Goal: Transaction & Acquisition: Obtain resource

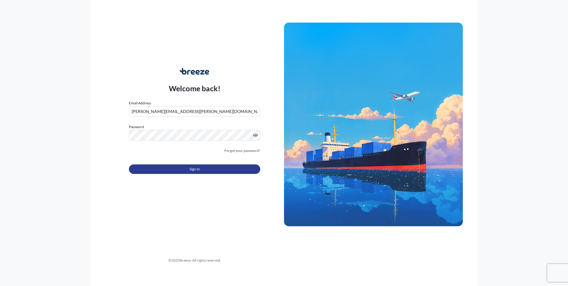
click at [226, 170] on button "Sign In" at bounding box center [194, 169] width 131 height 10
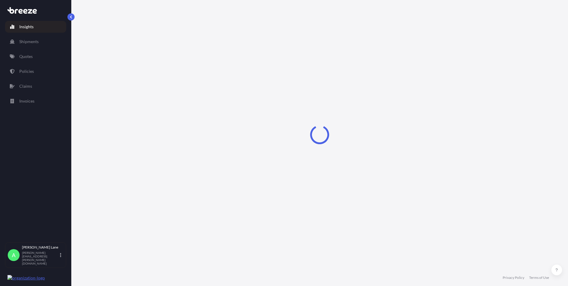
select select "2025"
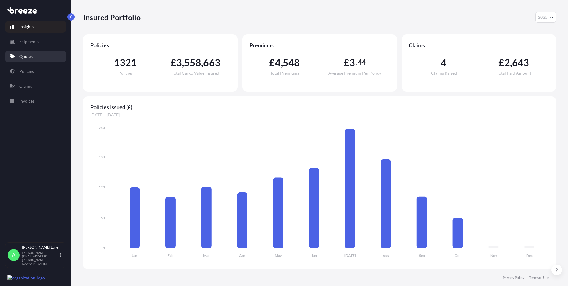
click at [30, 57] on p "Quotes" at bounding box center [25, 57] width 13 height 6
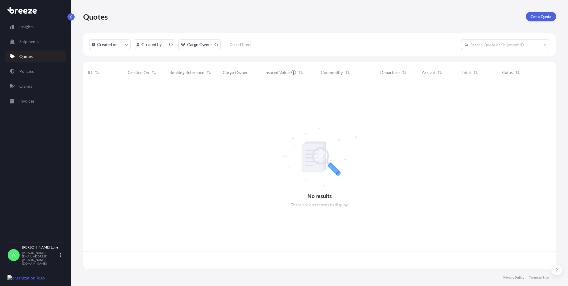
scroll to position [185, 469]
click at [539, 16] on p "Get a Quote" at bounding box center [541, 17] width 21 height 6
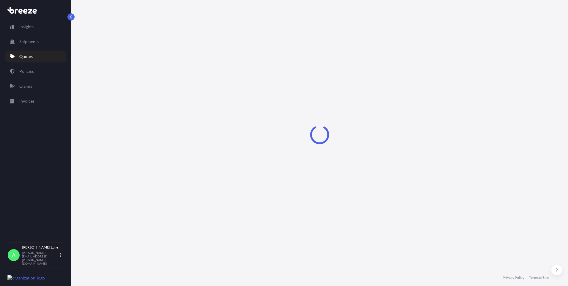
select select "Road"
select select "1"
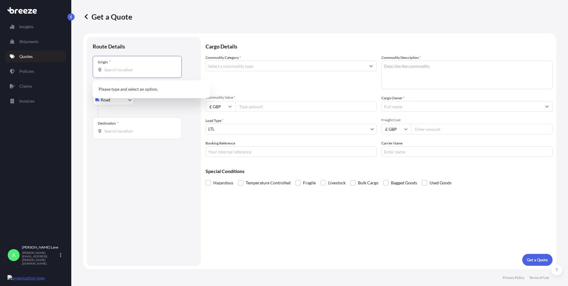
paste input "SG13 7UB"
click at [128, 91] on span "[STREET_ADDRESS]" at bounding box center [159, 91] width 93 height 12
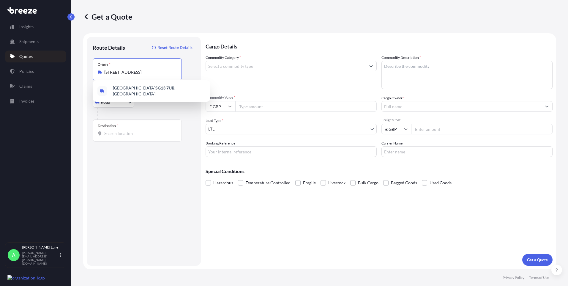
type input "[STREET_ADDRESS]"
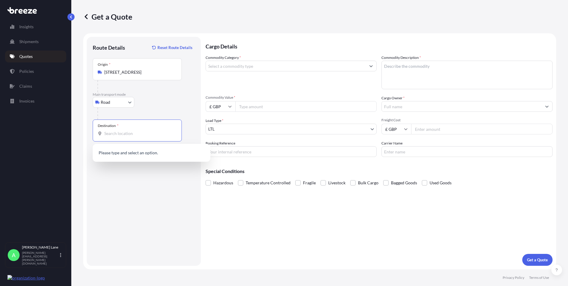
click at [135, 133] on input "Destination *" at bounding box center [139, 134] width 70 height 6
paste input "[PERSON_NAME]"
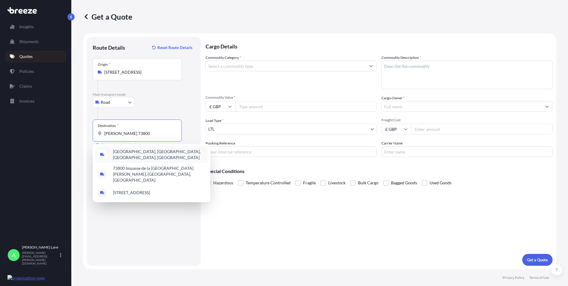
click at [152, 155] on span "[GEOGRAPHIC_DATA], [GEOGRAPHIC_DATA], [GEOGRAPHIC_DATA], [GEOGRAPHIC_DATA]" at bounding box center [159, 155] width 93 height 12
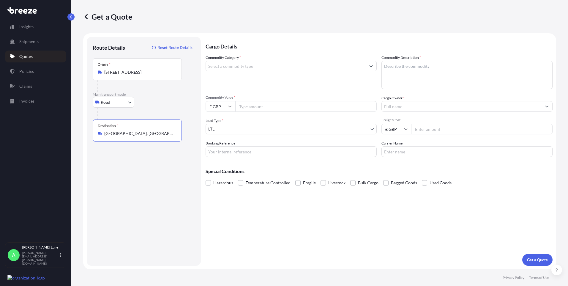
type input "[GEOGRAPHIC_DATA], [GEOGRAPHIC_DATA], [GEOGRAPHIC_DATA], [GEOGRAPHIC_DATA]"
click at [229, 67] on input "Commodity Category *" at bounding box center [286, 66] width 160 height 11
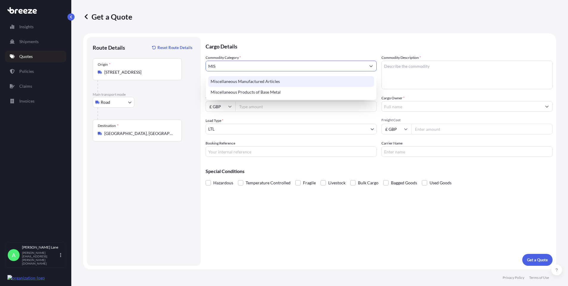
click at [230, 84] on div "Miscellaneous Manufactured Articles" at bounding box center [291, 81] width 166 height 11
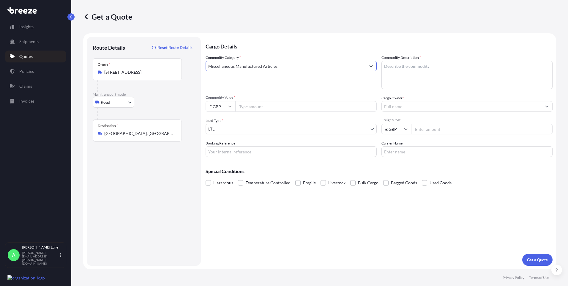
type input "Miscellaneous Manufactured Articles"
click at [241, 108] on input "Commodity Value *" at bounding box center [306, 106] width 142 height 11
paste textarea "AIR COOLED COOLER KSA/KSV11-15 45mm"
type textarea "AIR COOLED COOLER KSA/KSV11-15 45mm"
click at [262, 103] on input "Commodity Value *" at bounding box center [306, 106] width 142 height 11
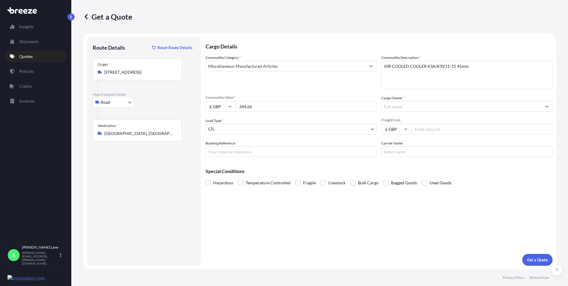
type input "344.66"
drag, startPoint x: 263, startPoint y: 146, endPoint x: 262, endPoint y: 152, distance: 6.1
click at [263, 146] on input "Booking Reference" at bounding box center [291, 151] width 171 height 11
paste input "1900209"
type input "1900209"
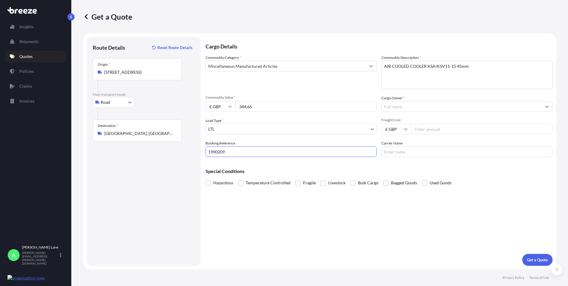
click at [403, 111] on div at bounding box center [467, 106] width 171 height 11
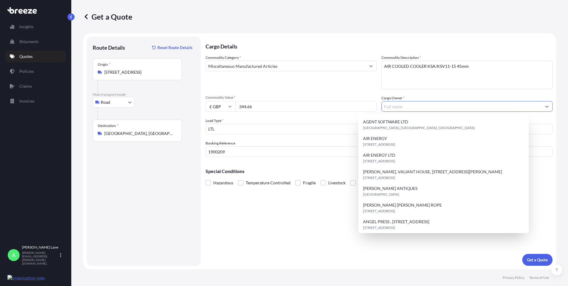
click at [403, 107] on input "Cargo Owner *" at bounding box center [462, 106] width 160 height 11
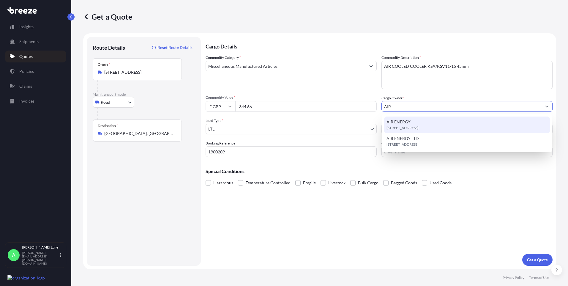
click at [408, 125] on span "[STREET_ADDRESS]" at bounding box center [403, 128] width 32 height 6
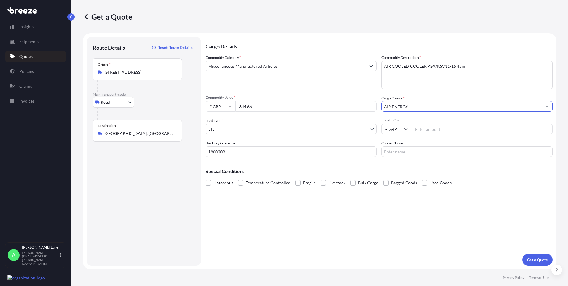
type input "AIR ENERGY"
click at [429, 124] on input "Freight Cost" at bounding box center [482, 129] width 142 height 11
type input "41.75"
click at [401, 154] on input "Carrier Name" at bounding box center [467, 151] width 171 height 11
click at [361, 203] on div "Cargo Details Commodity Category * Miscellaneous Manufactured Articles Commodit…" at bounding box center [379, 151] width 347 height 229
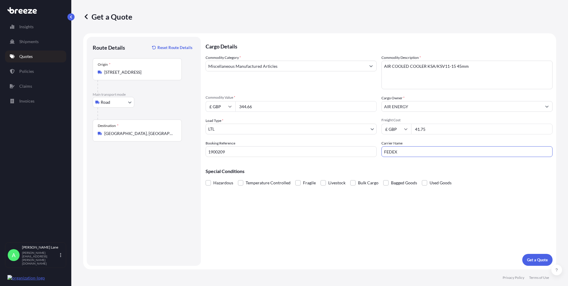
drag, startPoint x: 402, startPoint y: 154, endPoint x: 374, endPoint y: 153, distance: 27.7
click at [374, 153] on div "Commodity Category * Miscellaneous Manufactured Articles Commodity Description …" at bounding box center [379, 106] width 347 height 102
type input "DPD"
click at [535, 261] on p "Get a Quote" at bounding box center [537, 260] width 21 height 6
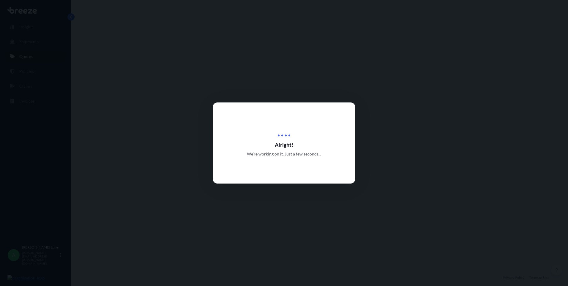
select select "Road"
select select "1"
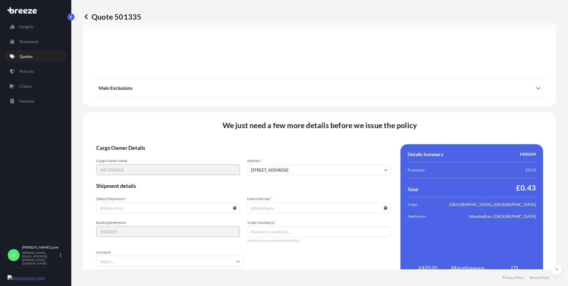
scroll to position [658, 0]
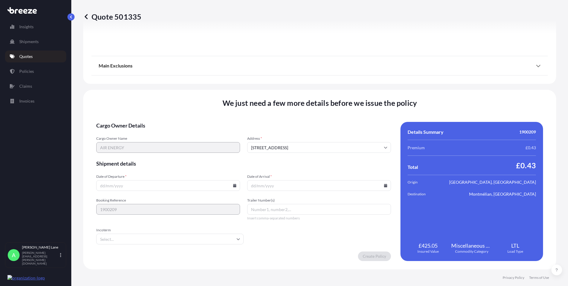
click at [230, 185] on input "Date of Departure *" at bounding box center [168, 185] width 144 height 11
click at [233, 185] on icon at bounding box center [234, 186] width 3 height 4
click at [139, 132] on button "14" at bounding box center [140, 133] width 10 height 10
type input "[DATE]"
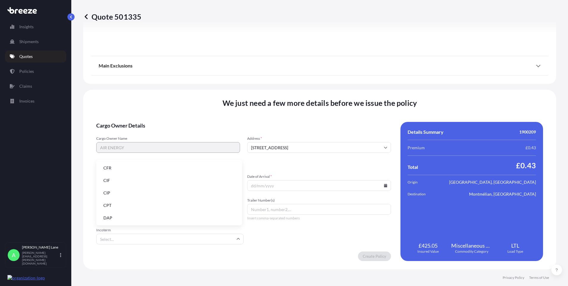
click at [140, 240] on input "Incoterm" at bounding box center [169, 239] width 147 height 11
click at [141, 217] on li "DAP" at bounding box center [169, 217] width 141 height 11
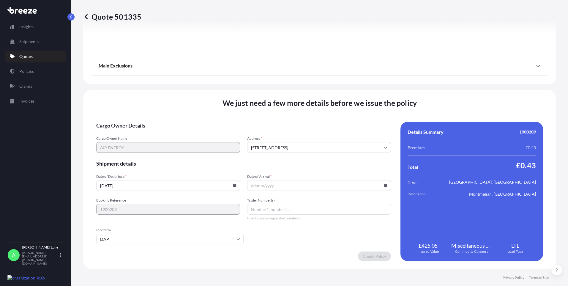
click at [384, 186] on icon at bounding box center [385, 186] width 3 height 4
drag, startPoint x: 334, startPoint y: 134, endPoint x: 293, endPoint y: 198, distance: 76.3
click at [334, 134] on button "17" at bounding box center [331, 133] width 10 height 10
type input "[DATE]"
click at [265, 215] on div "Trailer Number(s) Insert comma-separated numbers" at bounding box center [319, 209] width 144 height 23
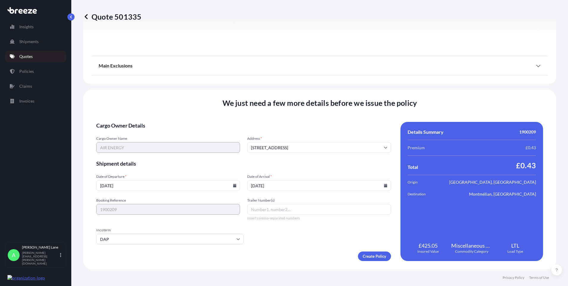
click at [267, 209] on input "Trailer Number(s)" at bounding box center [319, 209] width 144 height 11
paste input "1687412817"
type input "1687412817"
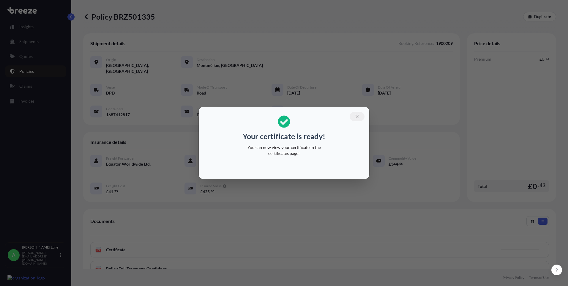
click at [358, 114] on icon "button" at bounding box center [357, 116] width 5 height 5
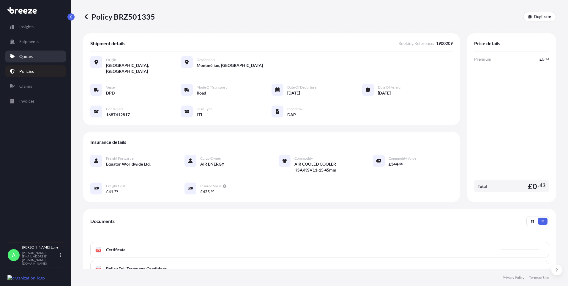
click at [24, 54] on p "Quotes" at bounding box center [25, 57] width 13 height 6
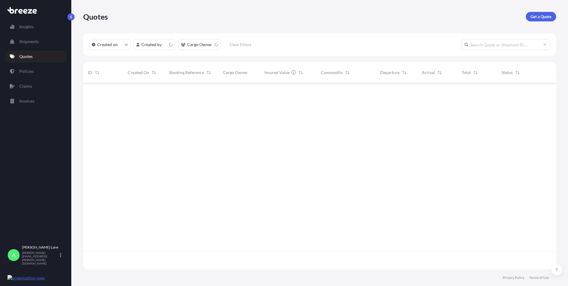
scroll to position [185, 469]
click at [540, 13] on link "Get a Quote" at bounding box center [541, 17] width 30 height 10
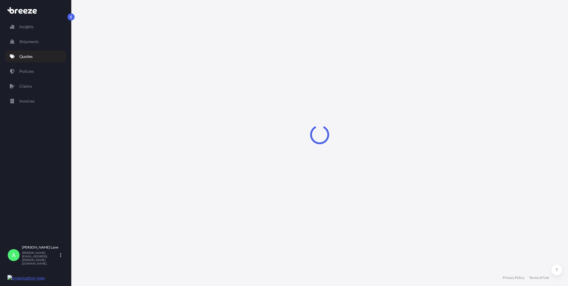
select select "Road"
select select "1"
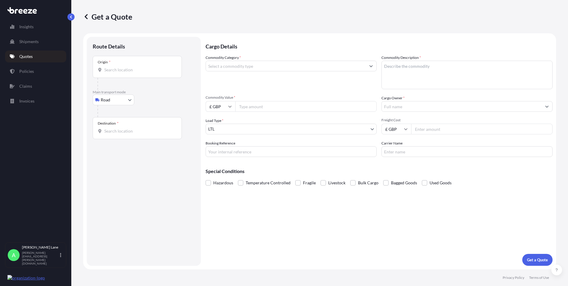
click at [110, 102] on body "Insights Shipments Quotes Policies Claims Invoices A [PERSON_NAME] [PERSON_NAME…" at bounding box center [284, 143] width 568 height 286
click at [109, 125] on span "Air" at bounding box center [107, 126] width 6 height 6
select select "Air"
drag, startPoint x: 136, startPoint y: 76, endPoint x: 125, endPoint y: 67, distance: 14.6
click at [125, 67] on div "Place of loading" at bounding box center [137, 69] width 89 height 22
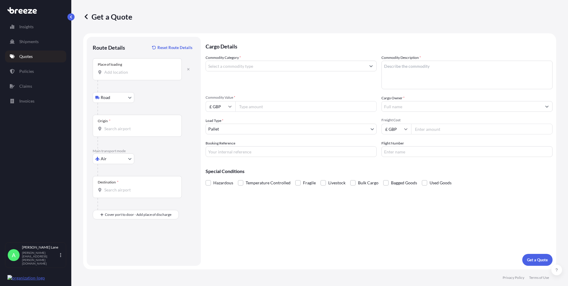
click at [125, 69] on input "Place of loading" at bounding box center [139, 72] width 70 height 6
paste input "884656969332"
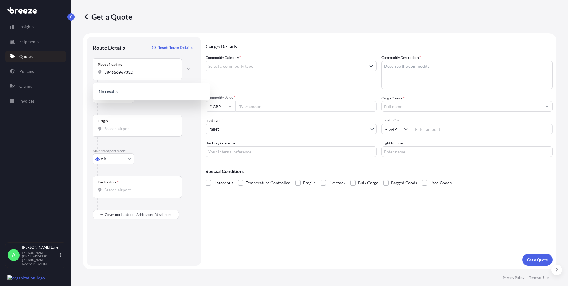
drag, startPoint x: 108, startPoint y: 74, endPoint x: 98, endPoint y: 74, distance: 9.5
click at [98, 74] on div "Place of loading 884656969332" at bounding box center [137, 69] width 89 height 22
click at [104, 74] on input "884656969332" at bounding box center [139, 72] width 70 height 6
drag, startPoint x: 136, startPoint y: 72, endPoint x: 109, endPoint y: 72, distance: 27.4
click at [105, 72] on input "884656969332" at bounding box center [139, 72] width 70 height 6
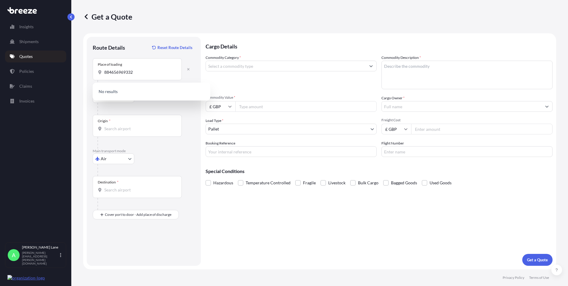
drag, startPoint x: 140, startPoint y: 76, endPoint x: 89, endPoint y: 79, distance: 50.9
click at [89, 79] on div "Route Details Reset Route Details Place of loading 884656969332 Road Road Rail …" at bounding box center [144, 151] width 114 height 229
drag, startPoint x: 121, startPoint y: 72, endPoint x: 110, endPoint y: 69, distance: 11.4
click at [110, 69] on input "884656969332" at bounding box center [139, 72] width 70 height 6
drag, startPoint x: 115, startPoint y: 72, endPoint x: 103, endPoint y: 72, distance: 12.5
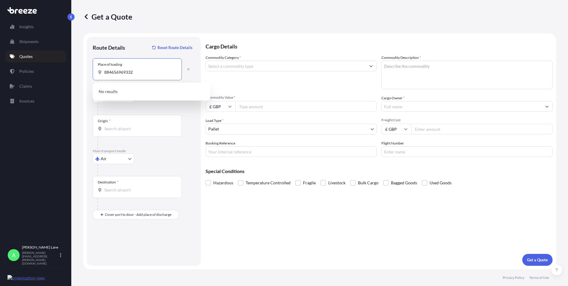
click at [103, 72] on div "884656969332" at bounding box center [137, 72] width 79 height 6
type input "[STREET_ADDRESS]"
click at [130, 127] on input "Origin *" at bounding box center [139, 129] width 70 height 6
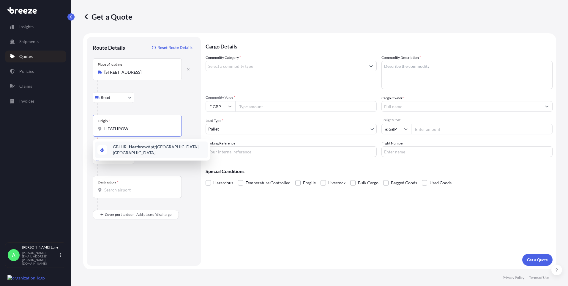
click at [149, 148] on span "GBLHR - Heathrow Apt/[GEOGRAPHIC_DATA], [GEOGRAPHIC_DATA]" at bounding box center [159, 150] width 93 height 12
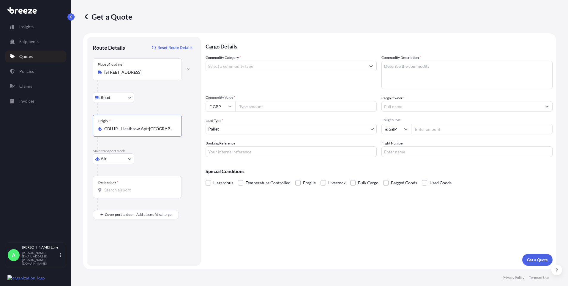
type input "GBLHR - Heathrow Apt/[GEOGRAPHIC_DATA], [GEOGRAPHIC_DATA]"
click at [123, 194] on div "Destination *" at bounding box center [137, 187] width 89 height 22
click at [123, 193] on input "Destination *" at bounding box center [139, 190] width 70 height 6
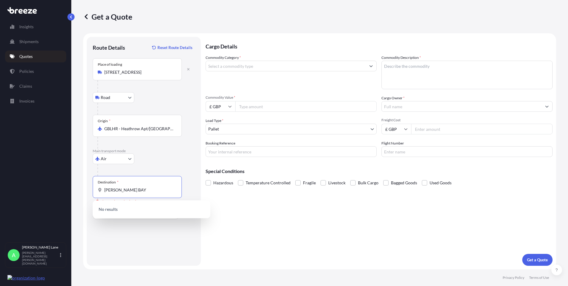
drag, startPoint x: 144, startPoint y: 189, endPoint x: 60, endPoint y: 199, distance: 84.4
click at [60, 199] on div "Insights Shipments Quotes Policies Claims Invoices A [PERSON_NAME] [PERSON_NAME…" at bounding box center [284, 143] width 568 height 286
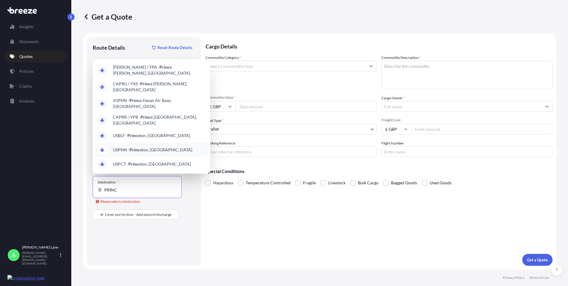
scroll to position [33, 0]
drag, startPoint x: 106, startPoint y: 196, endPoint x: 88, endPoint y: 197, distance: 17.9
click at [88, 197] on div "Route Details Reset Route Details Place of loading [GEOGRAPHIC_DATA] Rail Origi…" at bounding box center [144, 151] width 114 height 229
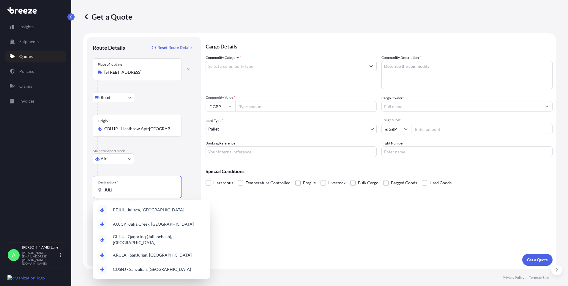
drag, startPoint x: 121, startPoint y: 192, endPoint x: 92, endPoint y: 194, distance: 28.6
click at [92, 194] on div "Route Details Reset Route Details Place of loading [GEOGRAPHIC_DATA] Rail Origi…" at bounding box center [144, 151] width 114 height 229
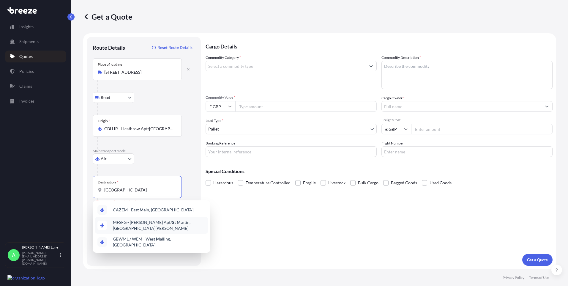
drag, startPoint x: 130, startPoint y: 190, endPoint x: 100, endPoint y: 191, distance: 30.0
click at [100, 191] on div "[GEOGRAPHIC_DATA]" at bounding box center [137, 190] width 79 height 6
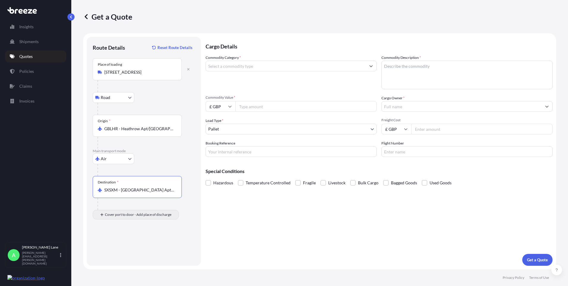
type input "SXSXM - [GEOGRAPHIC_DATA] Apt, [GEOGRAPHIC_DATA]"
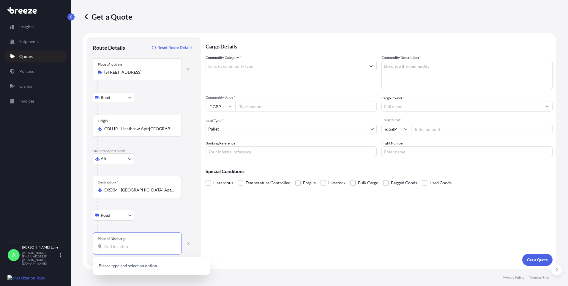
click at [147, 246] on input "Place of Discharge" at bounding box center [139, 246] width 70 height 6
paste input "[PERSON_NAME] Bay"
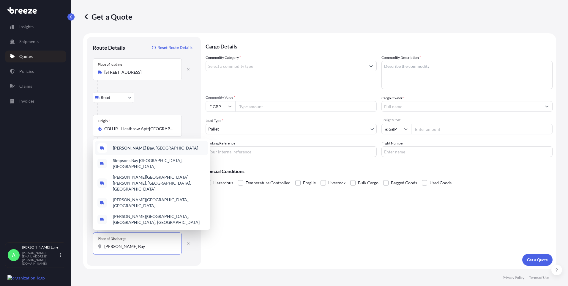
click at [157, 151] on span "[PERSON_NAME][GEOGRAPHIC_DATA] , [GEOGRAPHIC_DATA]" at bounding box center [155, 148] width 85 height 6
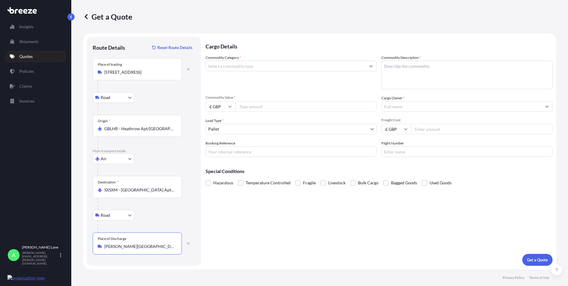
type input "[PERSON_NAME][GEOGRAPHIC_DATA], [GEOGRAPHIC_DATA]"
click at [246, 63] on input "Commodity Category *" at bounding box center [286, 66] width 160 height 11
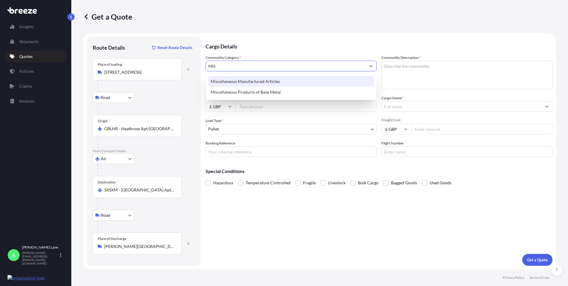
click at [252, 81] on div "Miscellaneous Manufactured Articles" at bounding box center [291, 81] width 166 height 11
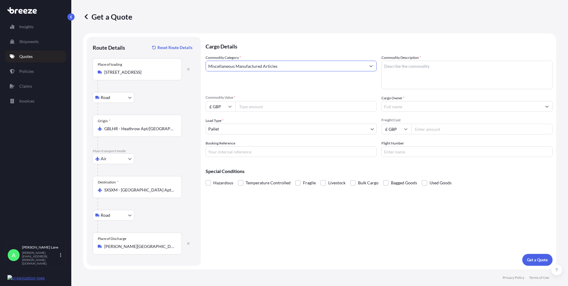
type input "Miscellaneous Manufactured Articles"
click at [253, 104] on input "Commodity Value *" at bounding box center [306, 106] width 142 height 11
type input "5107.28"
click at [239, 129] on body "Insights Shipments Quotes Policies Claims Invoices A [PERSON_NAME] [PERSON_NAME…" at bounding box center [284, 143] width 568 height 286
click at [228, 152] on input "Booking Reference" at bounding box center [291, 151] width 171 height 11
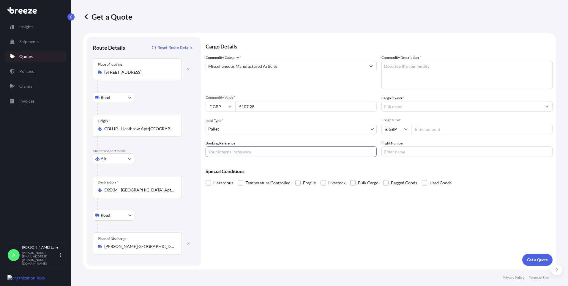
paste input "1900184"
type input "1900184"
paste textarea "Hydrovane Compressor 4kw 400/3/50 Receiver Mounted c/w Hours Counter"
paste textarea "TRANSFORMER 25VA 220-240V/380-415V PRIMARY 24V SECONDARY"
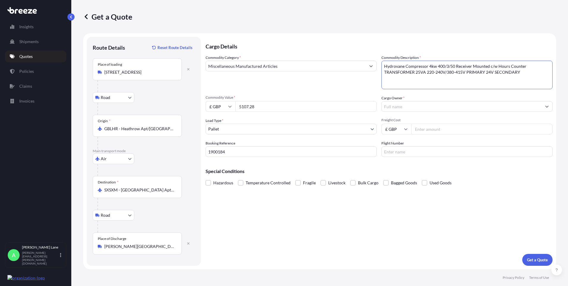
paste textarea "OIL SEPARATOR ELEMENT"
paste textarea "VALVE STEM S/ASSY"
paste textarea "SEPARATOR END COVER."
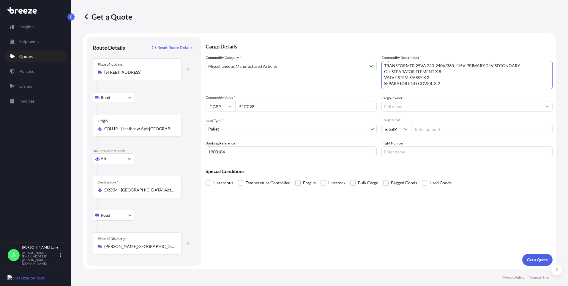
paste textarea "MINIATURE RELAY 24V COIL MANUFACTURER: OMRON"
type textarea "Hydrovane Compressor 4kw 400/3/50 Receiver Mounted c/w Hours Counter TRANSFORME…"
click at [400, 107] on input "Cargo Owner *" at bounding box center [462, 106] width 160 height 11
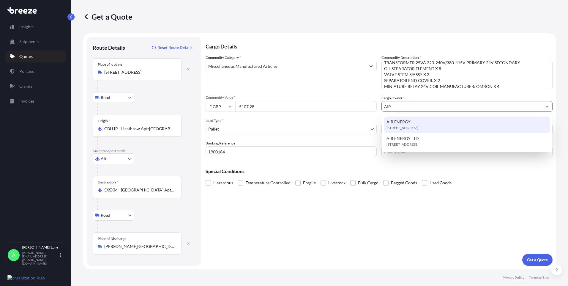
click at [403, 130] on span "[STREET_ADDRESS]" at bounding box center [403, 128] width 32 height 6
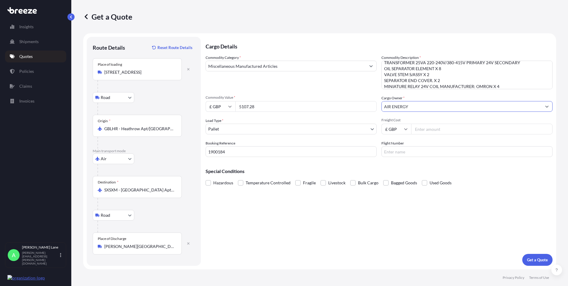
type input "AIR ENERGY"
click at [422, 123] on div "Freight Cost £ GBP" at bounding box center [467, 126] width 171 height 17
click at [424, 130] on input "Freight Cost" at bounding box center [482, 129] width 142 height 11
type input "2624.19"
click at [406, 151] on input "Flight Number" at bounding box center [467, 151] width 171 height 11
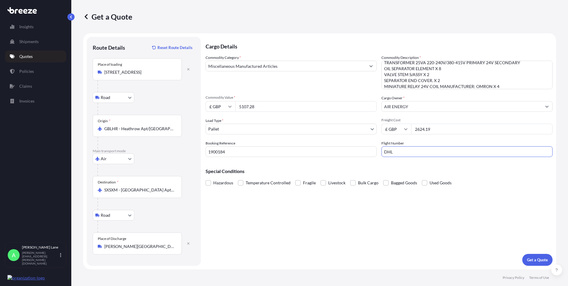
type input "DHL"
click at [352, 225] on div "Cargo Details Commodity Category * Miscellaneous Manufactured Articles Commodit…" at bounding box center [379, 151] width 347 height 229
click at [538, 258] on p "Get a Quote" at bounding box center [537, 260] width 21 height 6
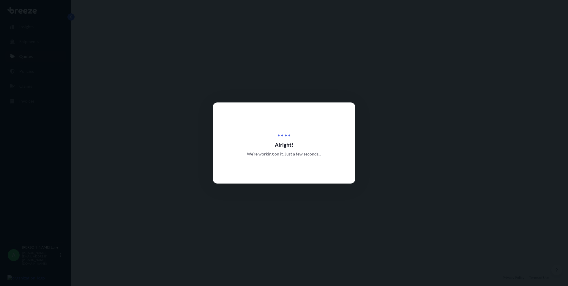
select select "Road"
select select "Air"
select select "Road"
select select "1"
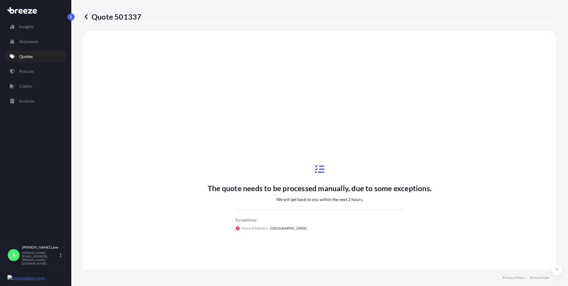
scroll to position [238, 0]
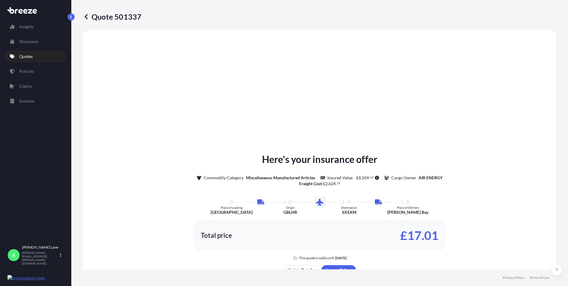
click at [28, 59] on link "Quotes" at bounding box center [35, 57] width 61 height 12
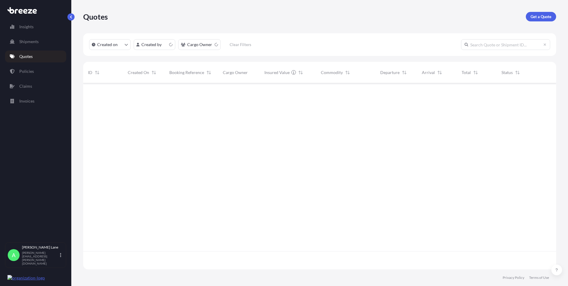
scroll to position [185, 469]
click at [480, 92] on div "£ 17 . 01" at bounding box center [477, 93] width 30 height 6
select select "Road"
select select "Air"
select select "Road"
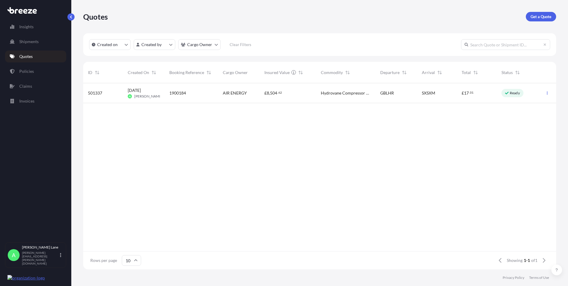
select select "1"
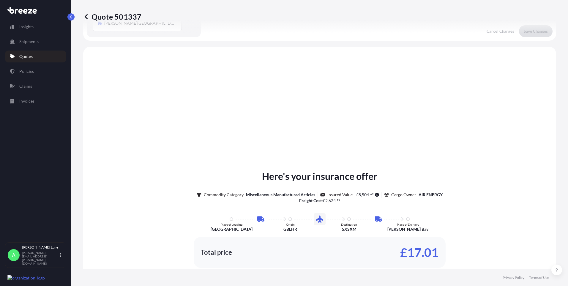
scroll to position [238, 0]
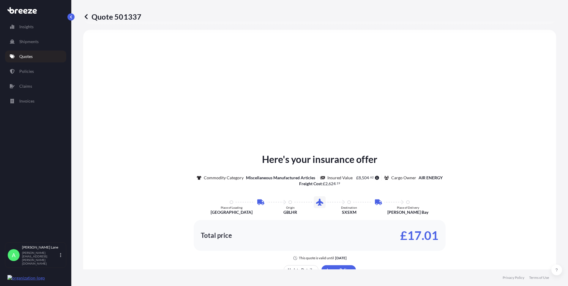
drag, startPoint x: 330, startPoint y: 264, endPoint x: 334, endPoint y: 268, distance: 5.9
click at [330, 264] on div "Here's your insurance offer Commodity Category Miscellaneous Manufactured Artic…" at bounding box center [320, 220] width 457 height 364
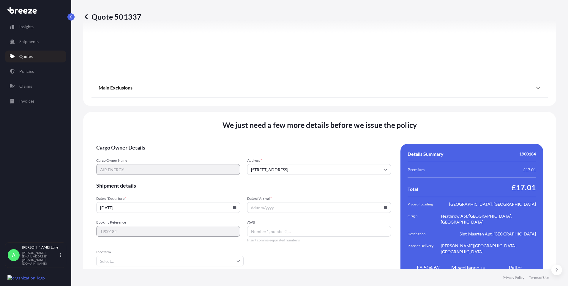
scroll to position [775, 0]
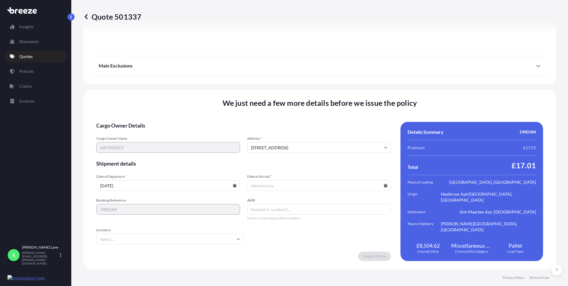
click at [230, 187] on input "[DATE]" at bounding box center [168, 185] width 144 height 11
click at [234, 185] on icon at bounding box center [235, 186] width 4 height 4
click at [139, 133] on button "14" at bounding box center [140, 133] width 10 height 10
type input "[DATE]"
drag, startPoint x: 131, startPoint y: 241, endPoint x: 134, endPoint y: 235, distance: 6.4
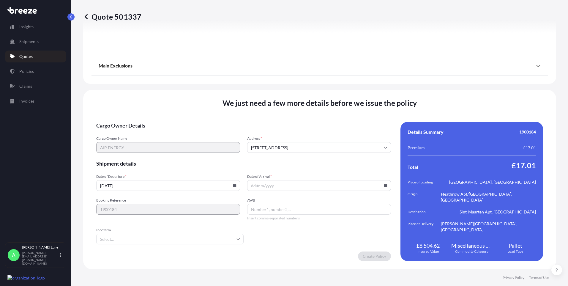
click at [131, 241] on input "Incoterm" at bounding box center [169, 239] width 147 height 11
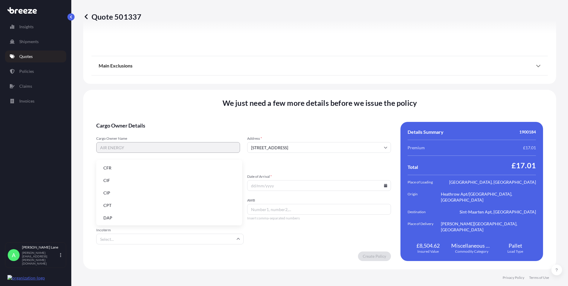
click at [136, 218] on li "DAP" at bounding box center [169, 217] width 141 height 11
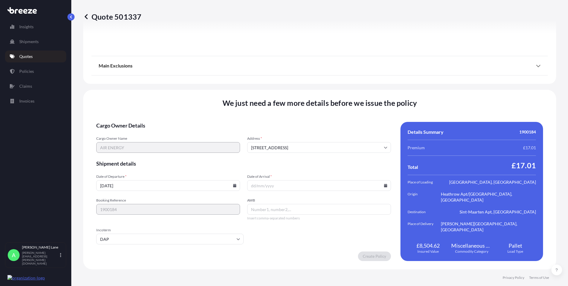
click at [384, 185] on icon at bounding box center [385, 186] width 3 height 4
click at [333, 142] on button "24" at bounding box center [331, 144] width 10 height 10
type input "[DATE]"
click at [282, 212] on input "AWB" at bounding box center [319, 209] width 144 height 11
paste input "7838097256"
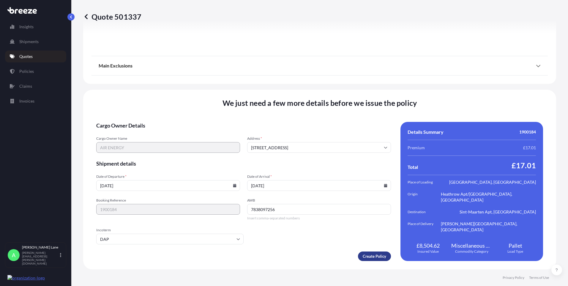
type input "7838097256"
